Goal: Transaction & Acquisition: Obtain resource

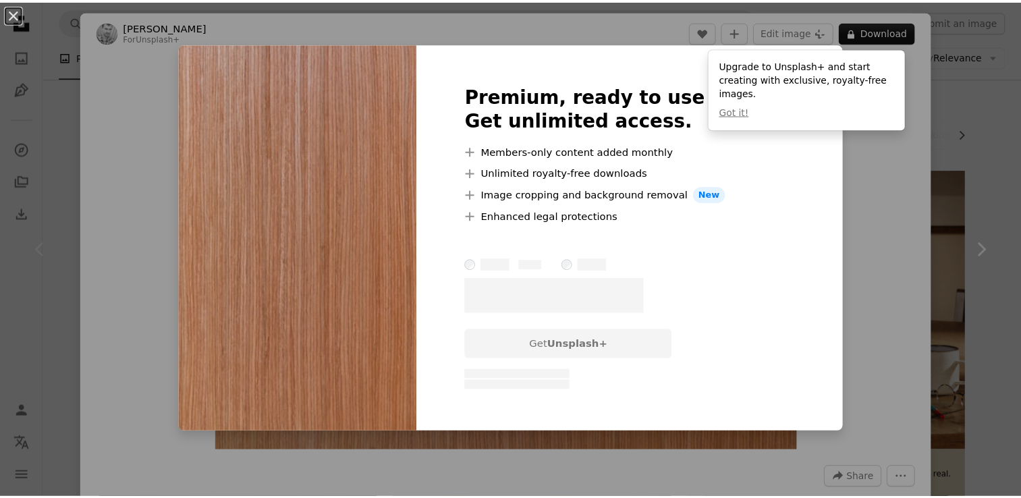
scroll to position [167, 0]
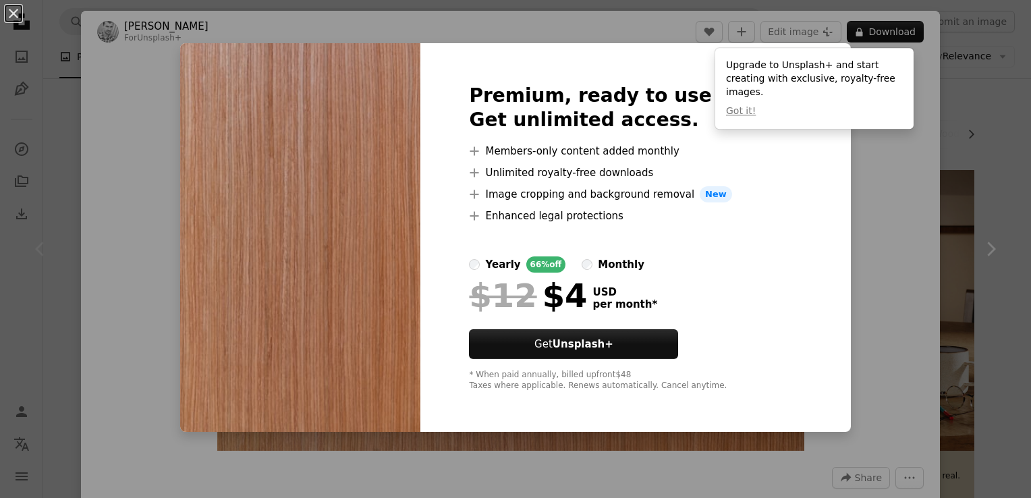
click at [861, 158] on div "An X shape Premium, ready to use images. Get unlimited access. A plus sign Memb…" at bounding box center [515, 249] width 1031 height 498
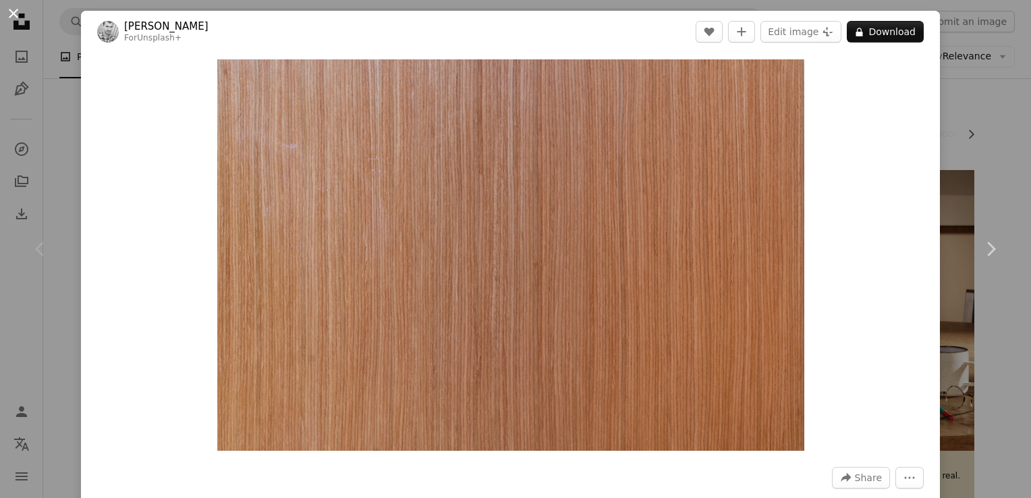
click at [16, 15] on button "An X shape" at bounding box center [13, 13] width 16 height 16
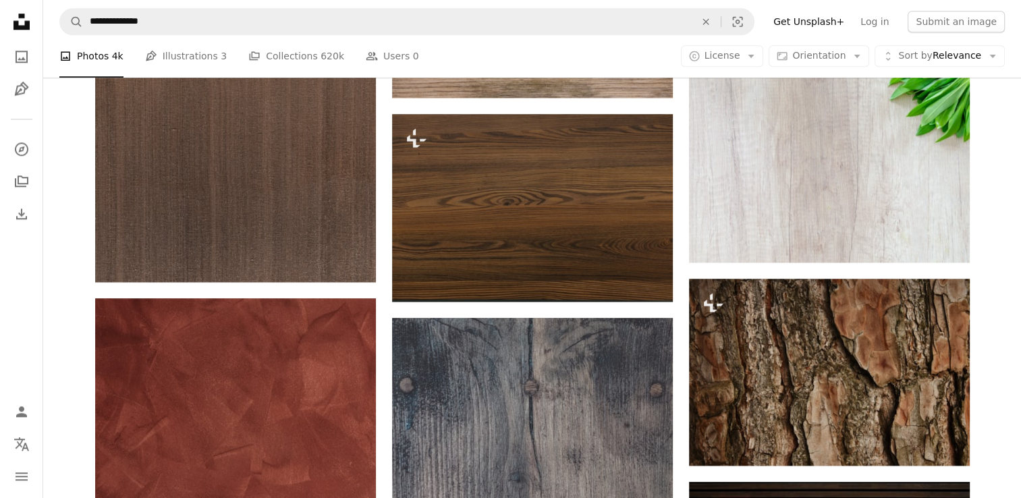
scroll to position [1432, 0]
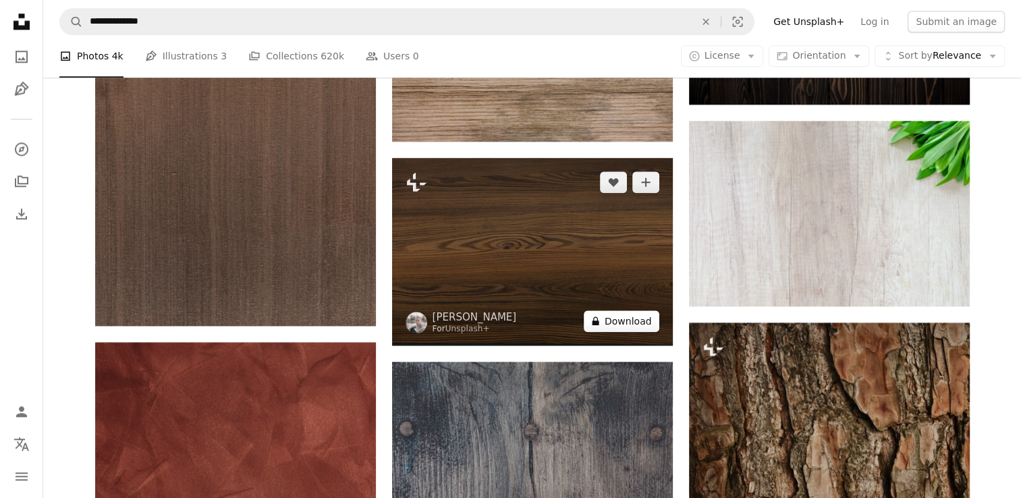
click at [615, 317] on button "A lock Download" at bounding box center [621, 321] width 76 height 22
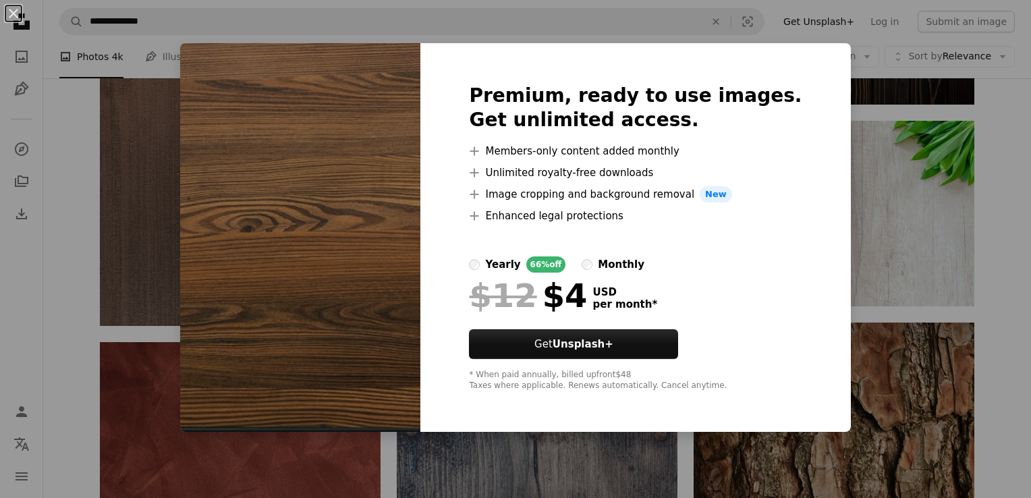
click at [908, 123] on div "An X shape Premium, ready to use images. Get unlimited access. A plus sign Memb…" at bounding box center [515, 249] width 1031 height 498
